Goal: Task Accomplishment & Management: Use online tool/utility

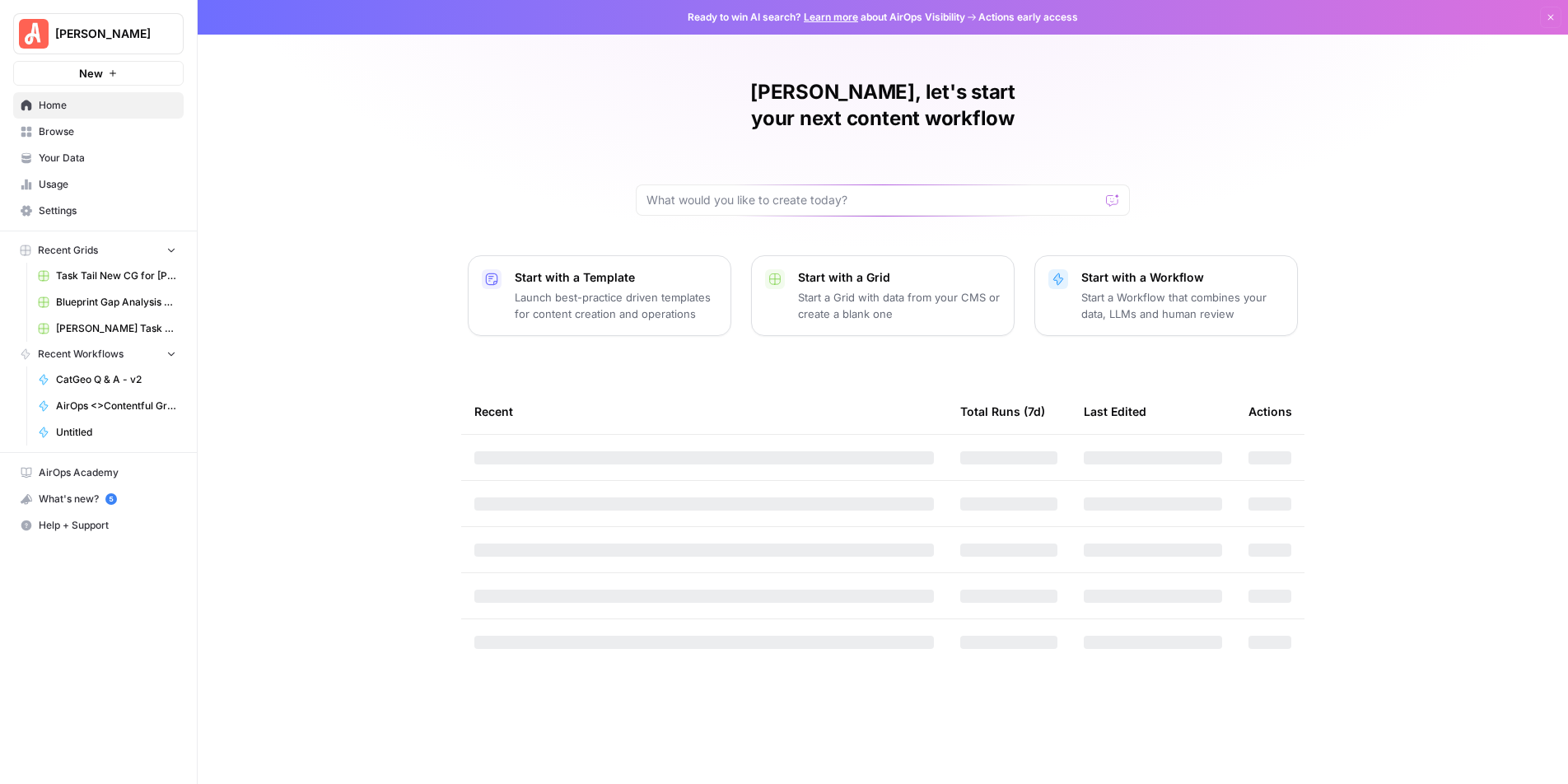
click at [101, 298] on span "Blueprint Gap Analysis Grid" at bounding box center [115, 302] width 120 height 15
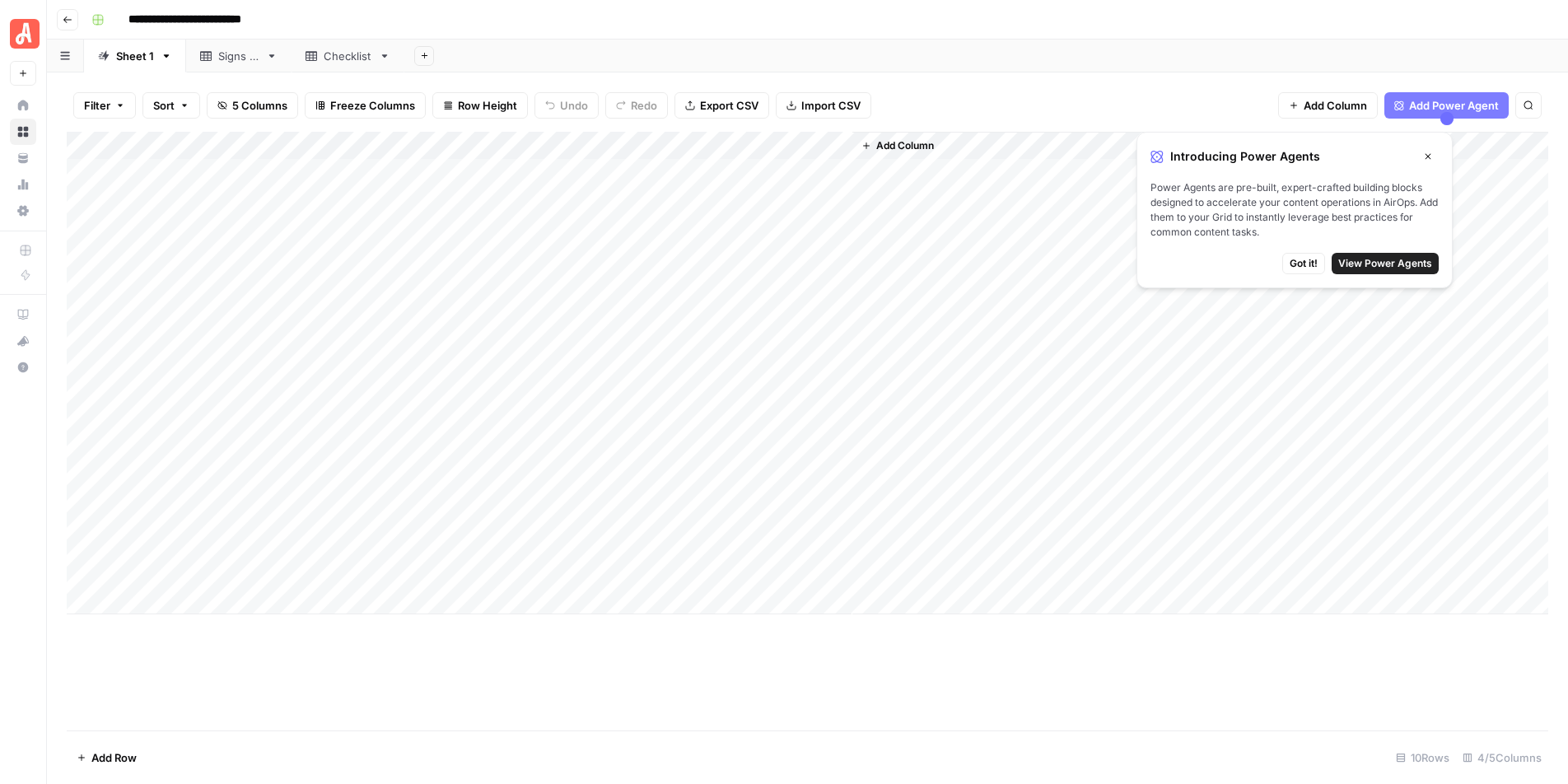
click at [1428, 160] on icon "button" at bounding box center [1427, 156] width 10 height 10
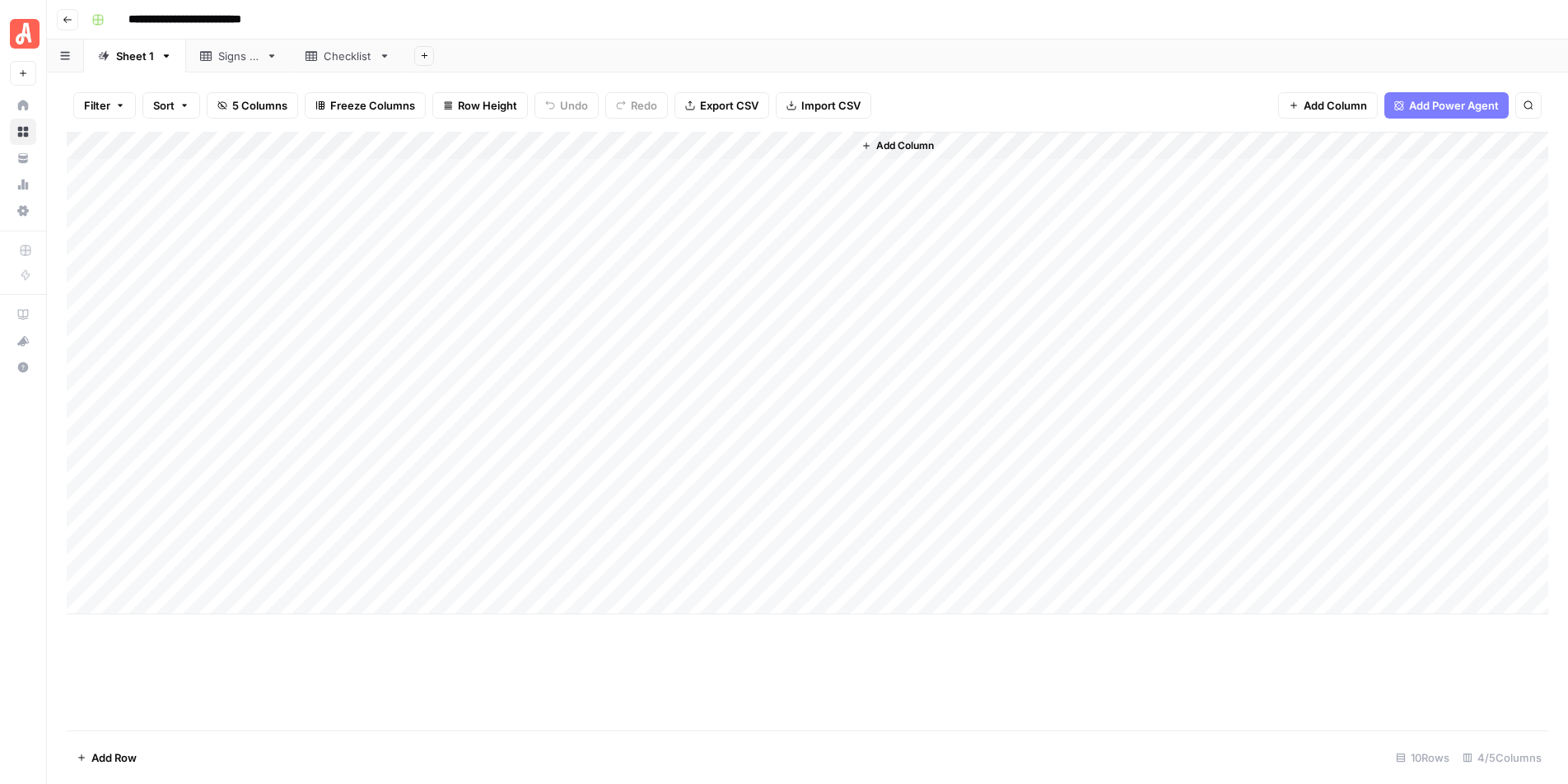
click at [145, 391] on div "Add Column" at bounding box center [807, 373] width 1481 height 483
click at [485, 389] on div "Add Column" at bounding box center [807, 373] width 1481 height 483
click at [590, 386] on div "Add Column" at bounding box center [807, 373] width 1481 height 483
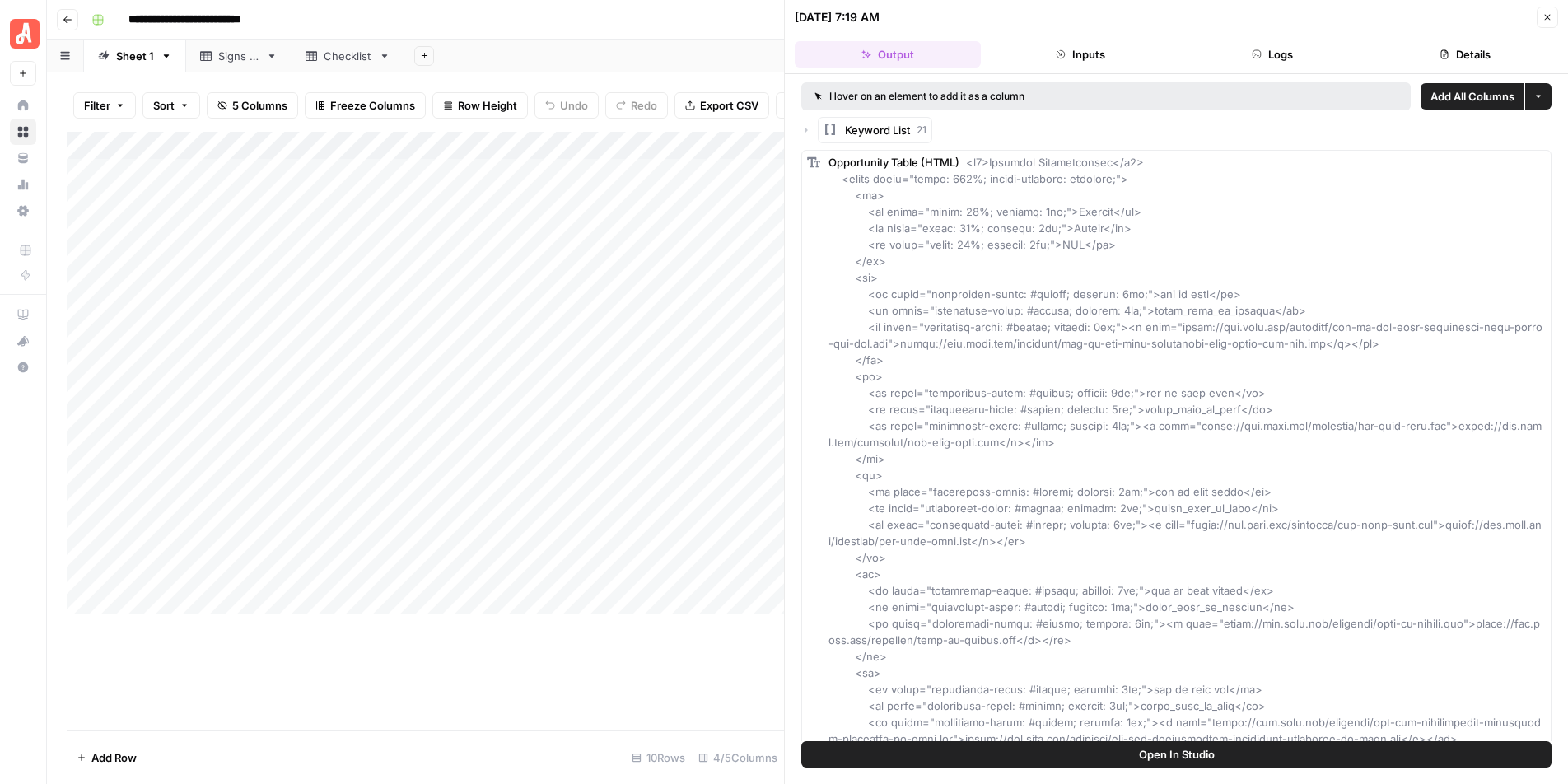
click at [462, 397] on div "Add Column" at bounding box center [424, 373] width 717 height 483
click at [559, 632] on div "Add Column" at bounding box center [424, 432] width 717 height 599
click at [1546, 22] on button "Close" at bounding box center [1548, 18] width 21 height 21
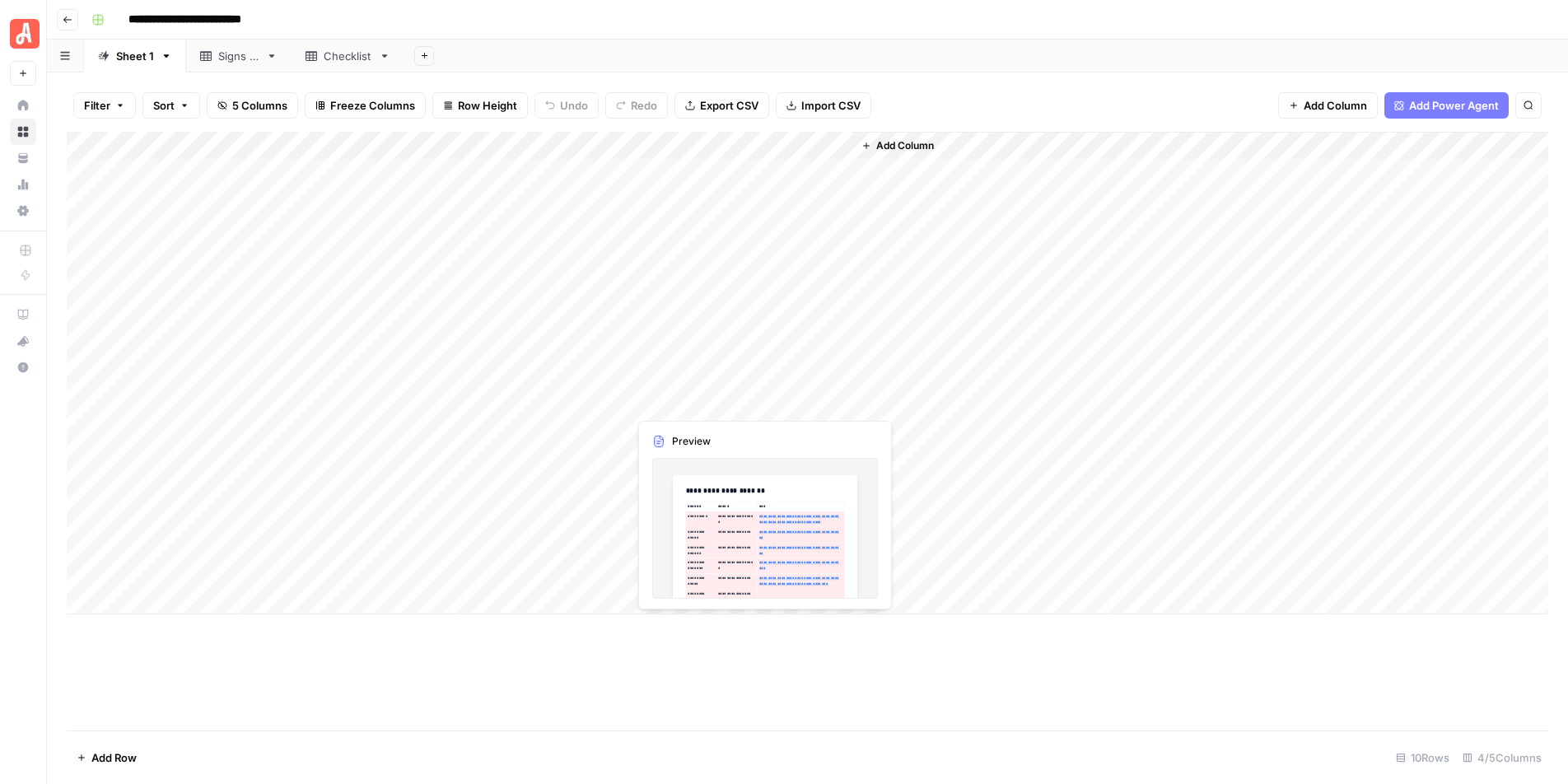
click at [717, 397] on div "Add Column" at bounding box center [807, 373] width 1481 height 483
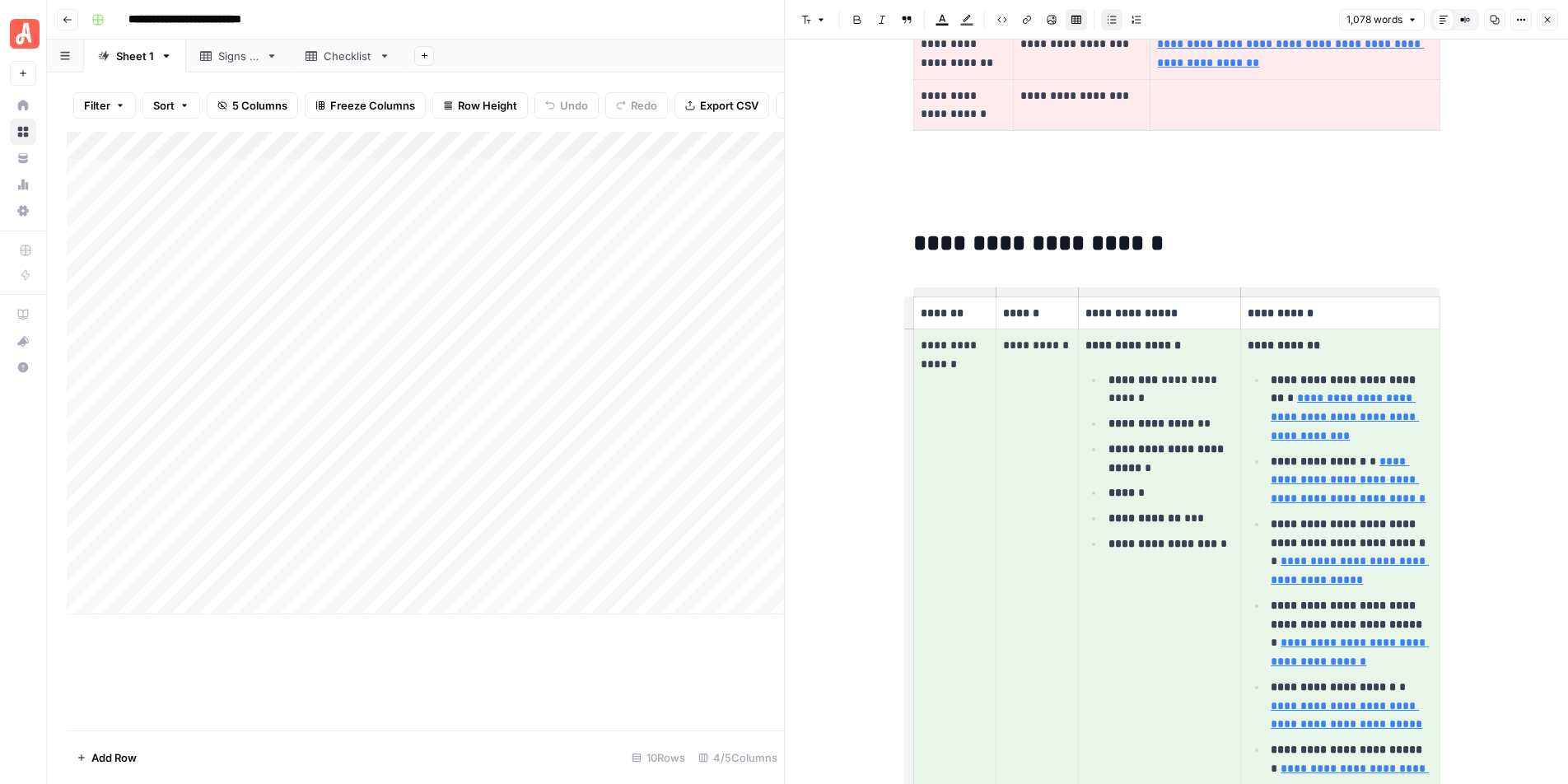
scroll to position [824, 0]
